Goal: Information Seeking & Learning: Learn about a topic

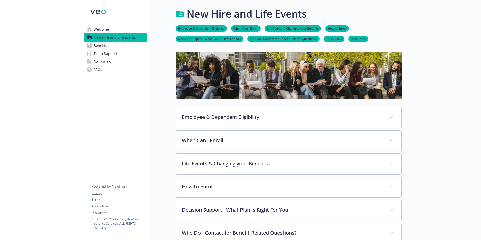
click at [341, 39] on link "Quick Links" at bounding box center [334, 38] width 21 height 5
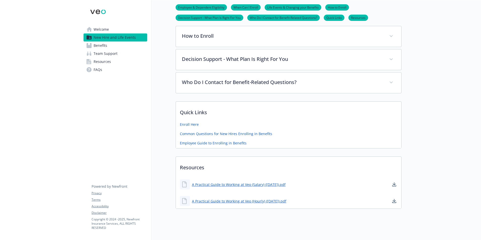
scroll to position [159, 4]
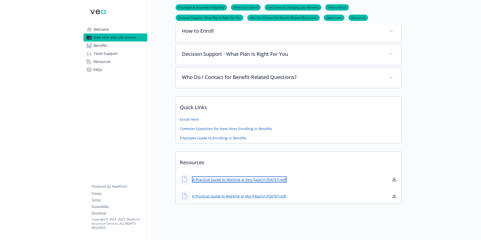
click at [281, 177] on link "A Practical Guide to Working at Veo (Salary) ([DATE]).pdf" at bounding box center [239, 179] width 95 height 6
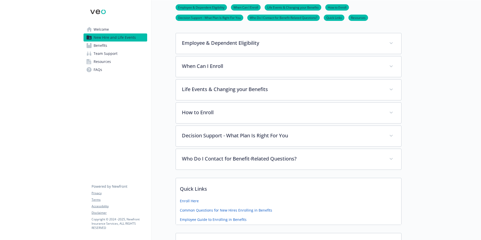
scroll to position [34, 4]
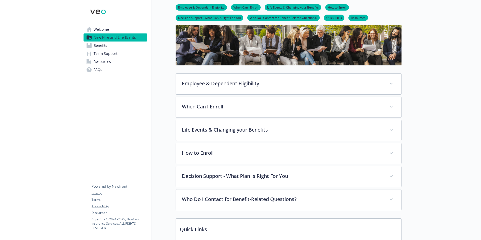
click at [94, 52] on span "Team Support" at bounding box center [106, 54] width 24 height 8
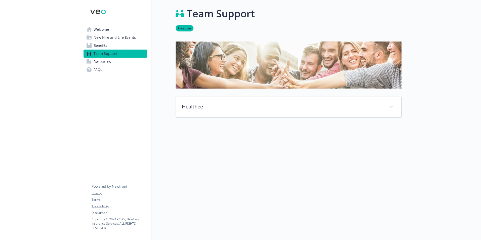
click at [107, 64] on link "Resources" at bounding box center [116, 62] width 64 height 8
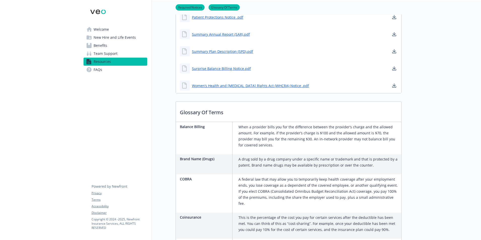
scroll to position [230, 4]
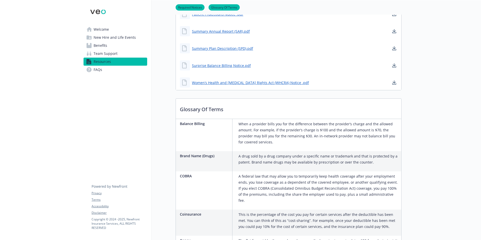
click at [103, 68] on link "FAQs" at bounding box center [116, 70] width 64 height 8
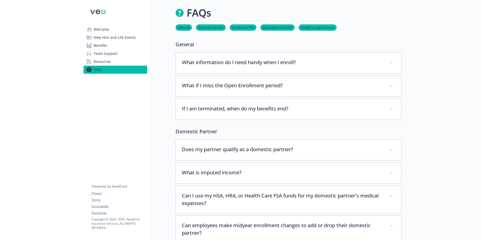
scroll to position [0, 4]
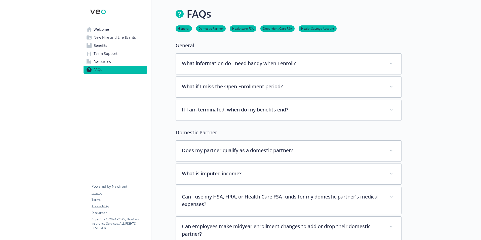
click at [94, 29] on span "Welcome" at bounding box center [101, 29] width 15 height 8
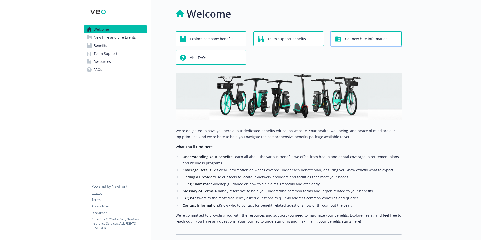
click at [364, 41] on span "Get new hire information" at bounding box center [366, 39] width 43 height 10
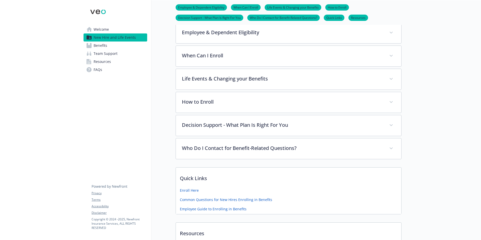
scroll to position [101, 4]
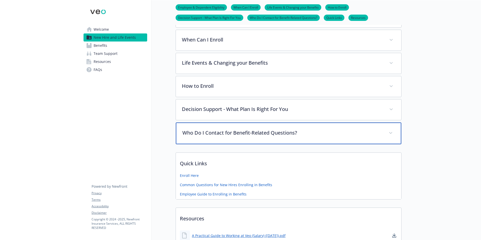
click at [281, 136] on p "Who Do I Contact for Benefit-Related Questions?" at bounding box center [282, 133] width 200 height 8
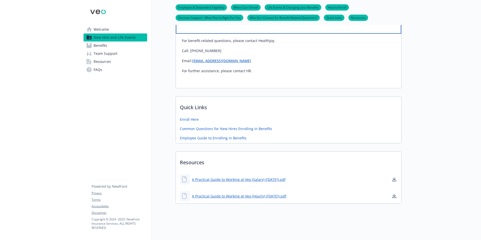
scroll to position [215, 4]
